Goal: Information Seeking & Learning: Check status

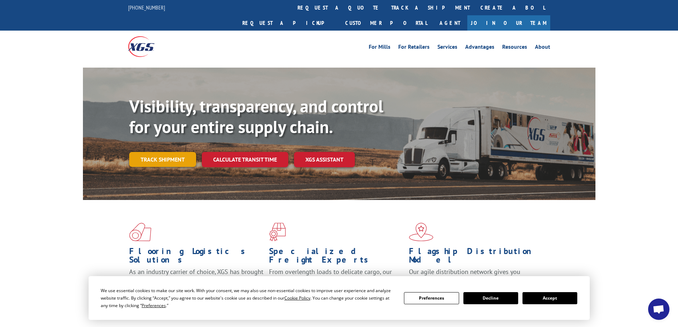
click at [171, 152] on link "Track shipment" at bounding box center [162, 159] width 67 height 15
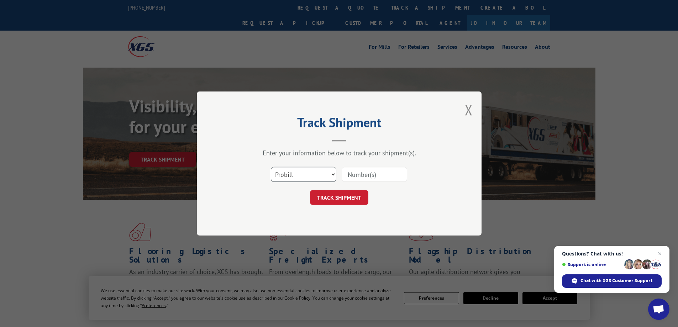
click at [332, 175] on select "Select category... Probill BOL PO" at bounding box center [303, 174] width 65 height 15
select select "bol"
click at [271, 167] on select "Select category... Probill BOL PO" at bounding box center [303, 174] width 65 height 15
click at [401, 175] on input at bounding box center [373, 174] width 65 height 15
type input "242910"
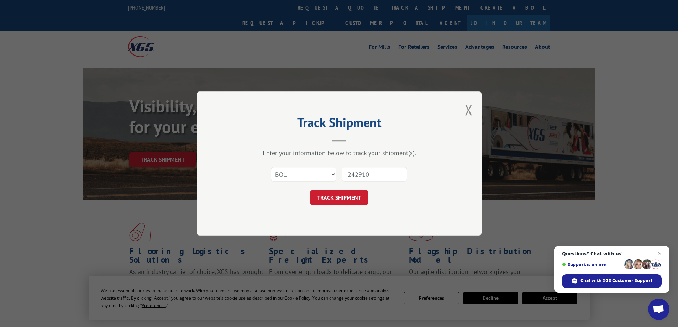
click button "TRACK SHIPMENT" at bounding box center [339, 197] width 58 height 15
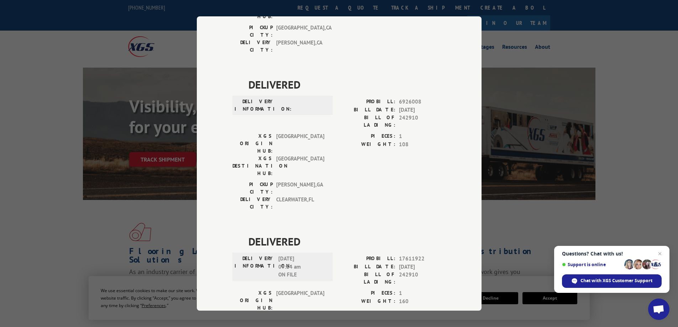
scroll to position [154, 0]
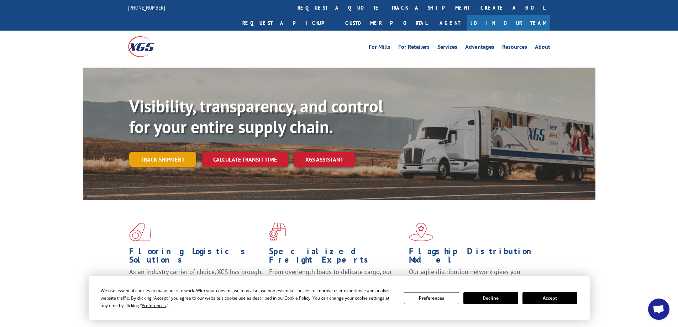
click at [157, 152] on link "Track shipment" at bounding box center [162, 159] width 67 height 15
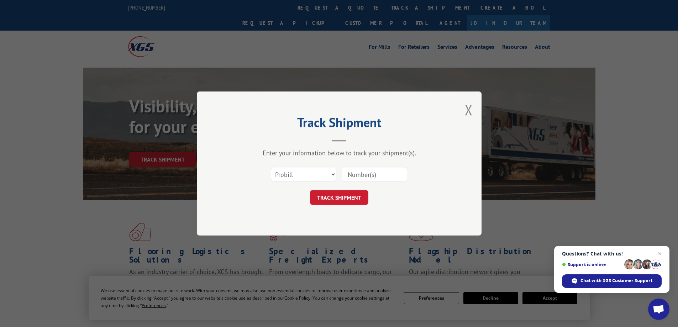
click at [401, 176] on input at bounding box center [373, 174] width 65 height 15
type input "17611922"
click at [349, 198] on button "TRACK SHIPMENT" at bounding box center [339, 197] width 58 height 15
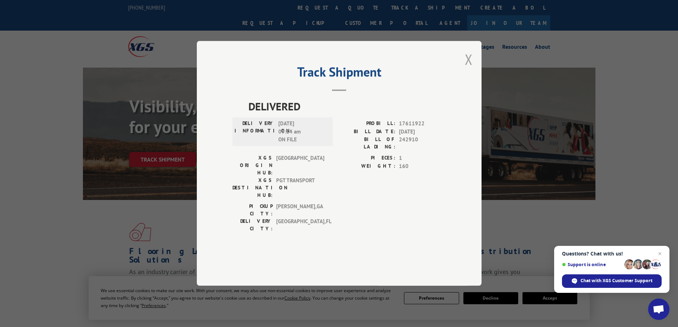
click at [468, 69] on button "Close modal" at bounding box center [469, 59] width 8 height 19
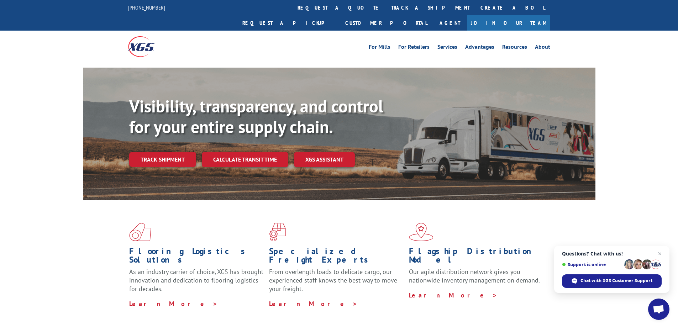
click at [637, 42] on div "For [PERSON_NAME] For Retailers Services Advantages Resources About For [PERSON…" at bounding box center [339, 47] width 678 height 32
click at [432, 15] on link "Customer Portal" at bounding box center [386, 22] width 92 height 15
